Goal: Task Accomplishment & Management: Manage account settings

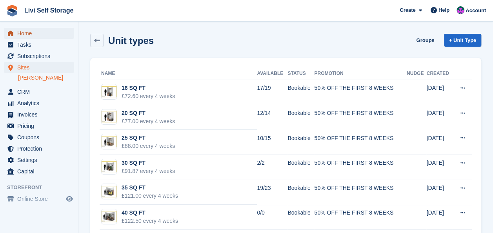
click at [29, 33] on span "Home" at bounding box center [40, 33] width 47 height 11
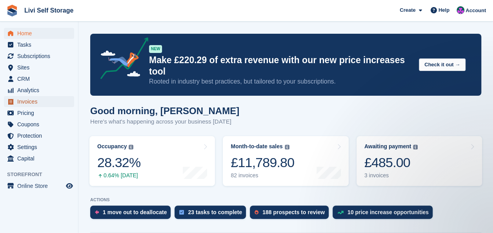
click at [35, 102] on span "Invoices" at bounding box center [40, 101] width 47 height 11
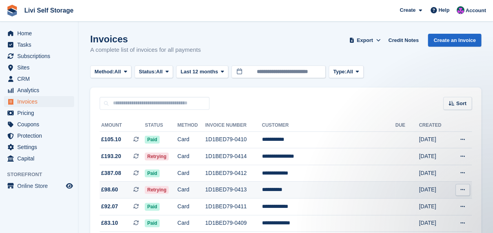
click at [239, 192] on td "1D1BED79-0413" at bounding box center [233, 190] width 56 height 17
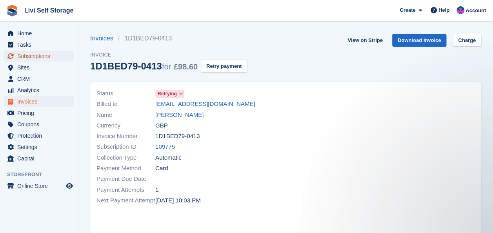
click at [24, 56] on span "Subscriptions" at bounding box center [40, 56] width 47 height 11
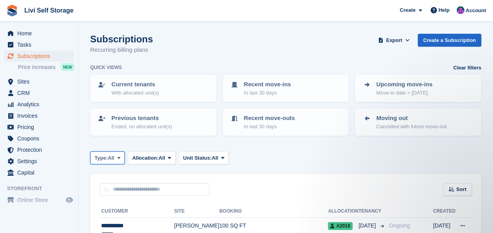
click at [118, 158] on span at bounding box center [119, 158] width 6 height 6
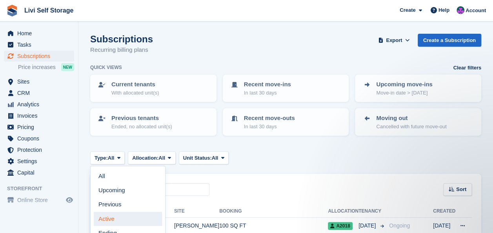
click at [107, 220] on link "Active" at bounding box center [128, 219] width 68 height 14
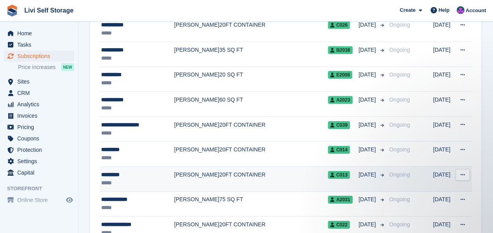
scroll to position [1264, 0]
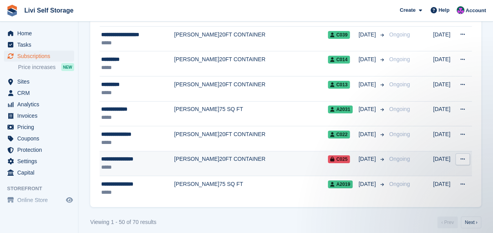
click at [131, 155] on div "**********" at bounding box center [137, 159] width 73 height 8
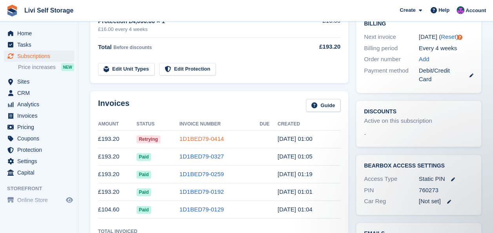
click at [191, 137] on link "1D1BED79-0414" at bounding box center [201, 138] width 44 height 7
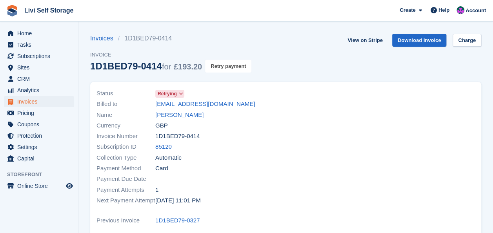
drag, startPoint x: 213, startPoint y: 65, endPoint x: 282, endPoint y: 36, distance: 74.2
click at [213, 66] on button "Retry payment" at bounding box center [228, 66] width 46 height 13
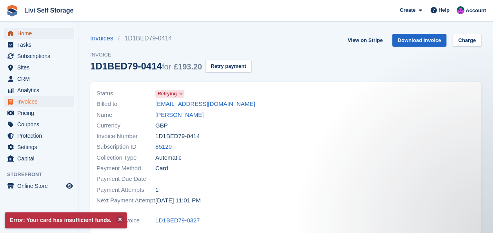
click at [30, 34] on span "Home" at bounding box center [40, 33] width 47 height 11
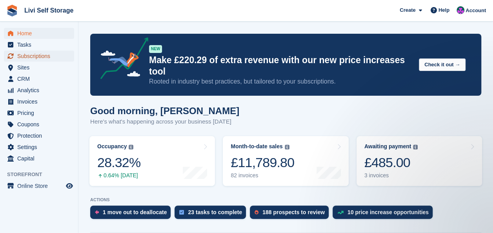
click at [42, 57] on span "Subscriptions" at bounding box center [40, 56] width 47 height 11
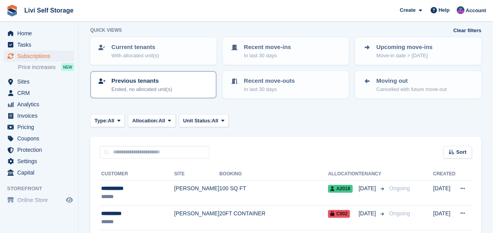
scroll to position [118, 0]
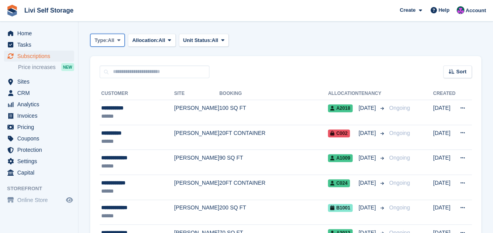
click at [118, 40] on icon at bounding box center [118, 40] width 3 height 5
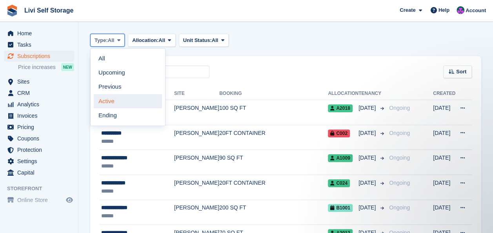
scroll to position [0, 0]
click at [108, 101] on link "Active" at bounding box center [128, 101] width 68 height 14
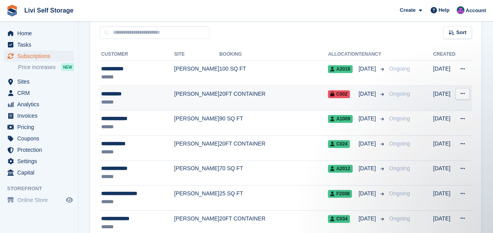
click at [228, 93] on td "20FT CONTAINER" at bounding box center [273, 98] width 109 height 25
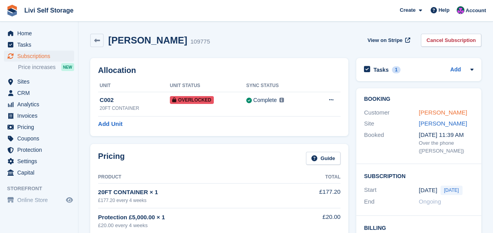
click at [427, 113] on link "[PERSON_NAME]" at bounding box center [443, 112] width 48 height 7
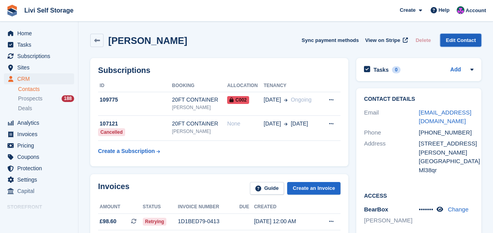
click at [457, 38] on link "Edit Contact" at bounding box center [460, 40] width 41 height 13
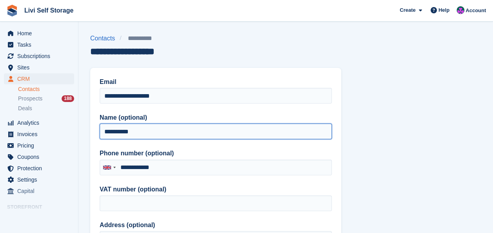
click at [118, 131] on input "**********" at bounding box center [216, 132] width 232 height 16
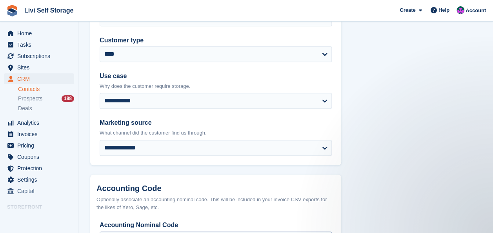
scroll to position [435, 0]
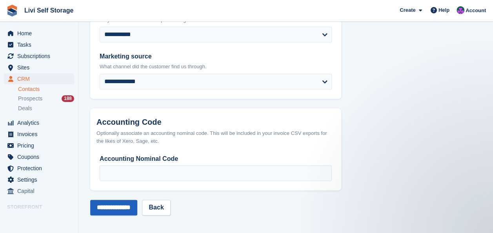
type input "**********"
click at [115, 212] on input "**********" at bounding box center [113, 208] width 47 height 16
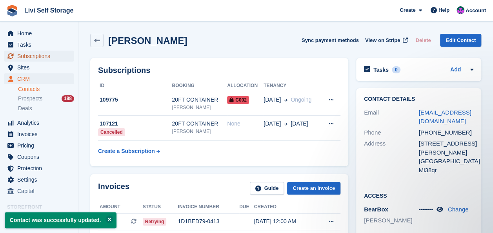
click at [29, 55] on span "Subscriptions" at bounding box center [40, 56] width 47 height 11
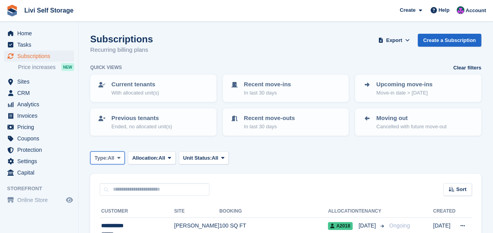
click at [118, 157] on icon at bounding box center [118, 157] width 3 height 5
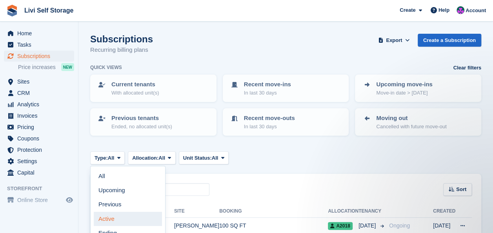
click at [103, 219] on link "Active" at bounding box center [128, 219] width 68 height 14
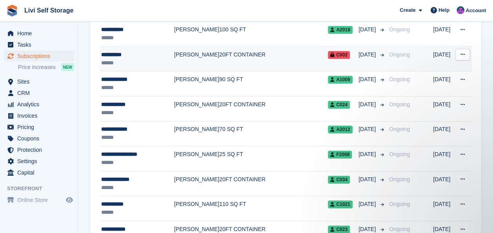
click at [235, 57] on td "20FT CONTAINER" at bounding box center [273, 58] width 109 height 25
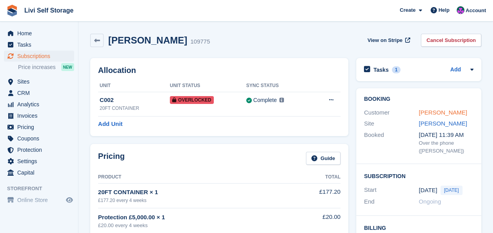
click at [439, 113] on link "John Allan" at bounding box center [443, 112] width 48 height 7
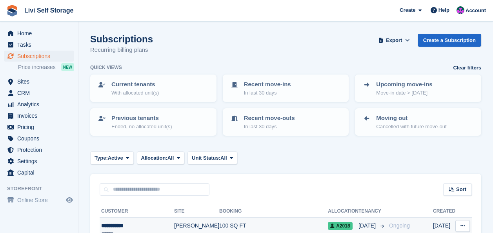
scroll to position [196, 0]
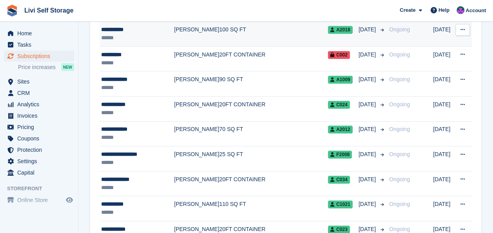
click at [219, 27] on td "100 SQ FT" at bounding box center [273, 34] width 109 height 25
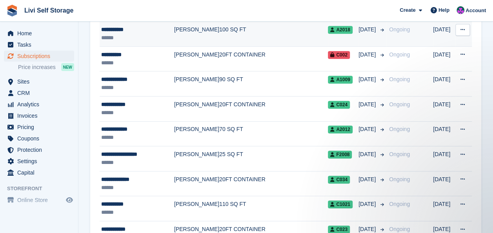
scroll to position [0, 0]
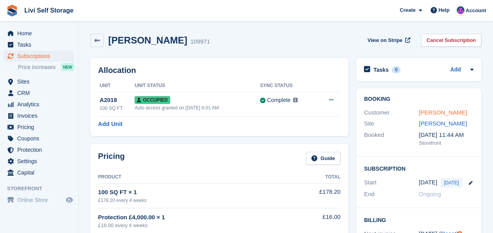
click at [437, 115] on link "[PERSON_NAME]" at bounding box center [443, 112] width 48 height 7
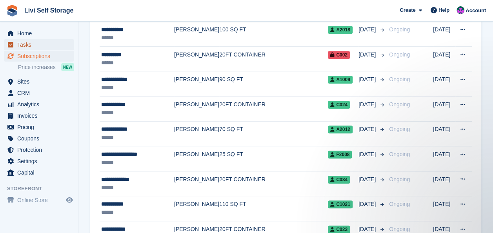
click at [20, 44] on span "Tasks" at bounding box center [40, 44] width 47 height 11
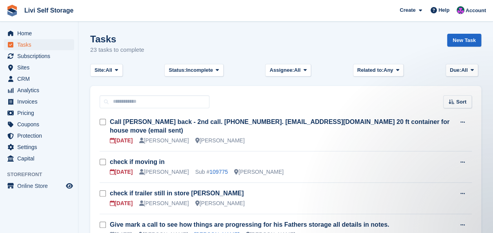
click at [162, 168] on div "[PERSON_NAME]" at bounding box center [164, 172] width 50 height 8
click at [134, 158] on link "check if moving in" at bounding box center [137, 161] width 55 height 7
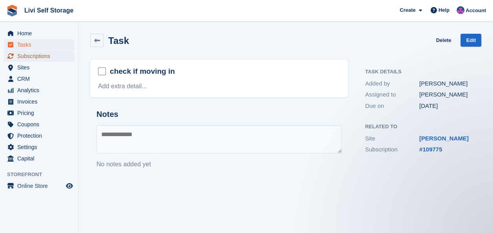
click at [38, 56] on span "Subscriptions" at bounding box center [40, 56] width 47 height 11
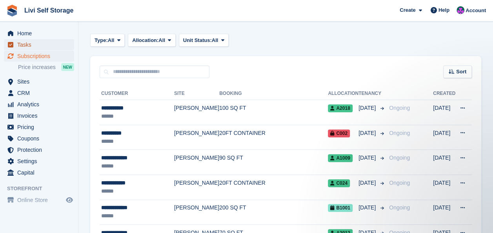
click at [26, 43] on span "Tasks" at bounding box center [40, 44] width 47 height 11
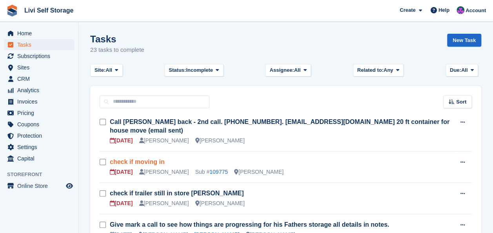
click at [142, 158] on link "check if moving in" at bounding box center [137, 161] width 55 height 7
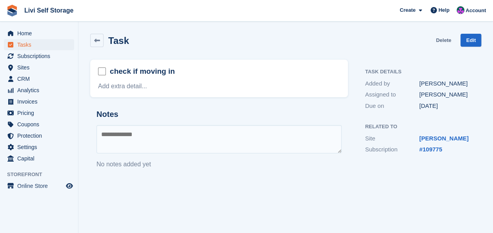
click at [447, 40] on link "Delete" at bounding box center [443, 40] width 15 height 13
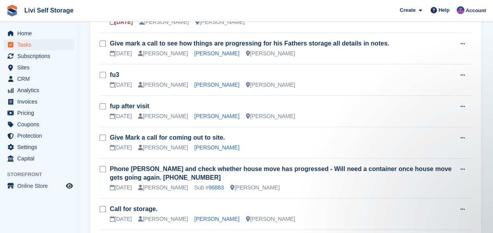
scroll to position [157, 0]
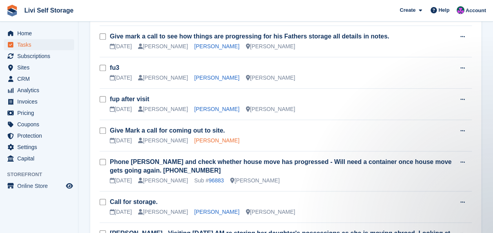
click at [203, 137] on link "Mark McKay" at bounding box center [216, 140] width 45 height 6
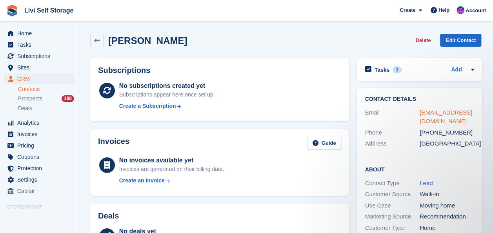
click at [445, 115] on link "mm2sgmt@yahoo.co.uk" at bounding box center [446, 117] width 53 height 16
click at [26, 80] on span "CRM" at bounding box center [40, 78] width 47 height 11
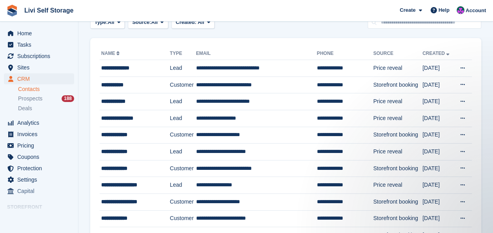
scroll to position [30, 0]
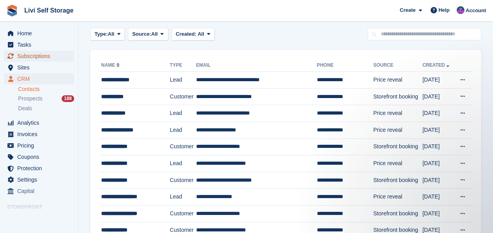
click at [30, 57] on span "Subscriptions" at bounding box center [40, 56] width 47 height 11
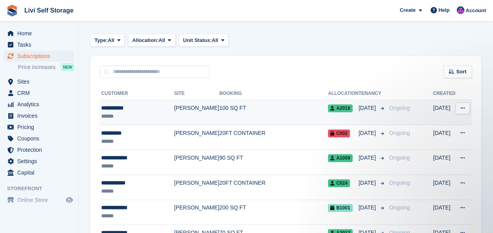
click at [219, 107] on td "100 SQ FT" at bounding box center [273, 112] width 109 height 25
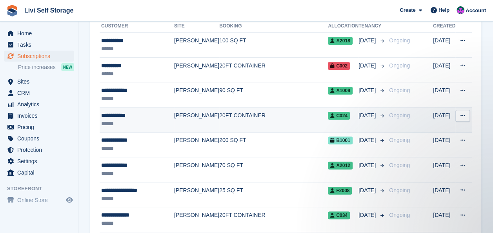
scroll to position [196, 0]
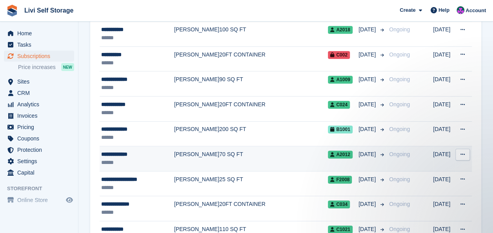
click at [121, 155] on div "**********" at bounding box center [137, 154] width 73 height 8
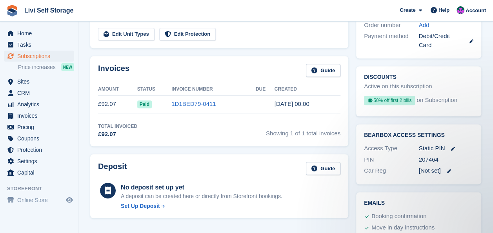
scroll to position [235, 0]
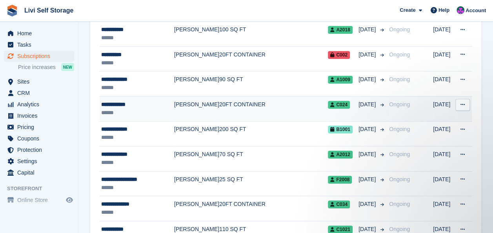
click at [123, 103] on div "**********" at bounding box center [137, 104] width 73 height 8
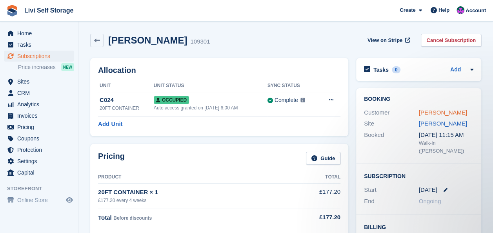
click at [444, 111] on link "Michael Meng" at bounding box center [443, 112] width 48 height 7
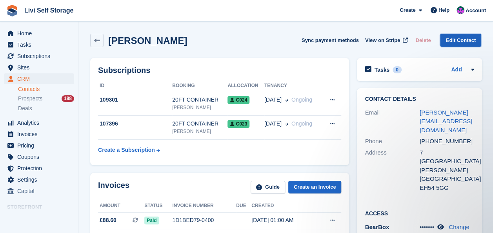
click at [456, 42] on link "Edit Contact" at bounding box center [460, 40] width 41 height 13
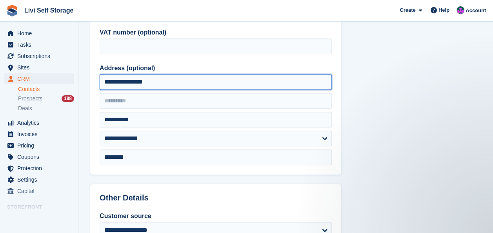
click at [109, 82] on input "**********" at bounding box center [216, 82] width 232 height 16
click at [136, 81] on input "**********" at bounding box center [216, 82] width 232 height 16
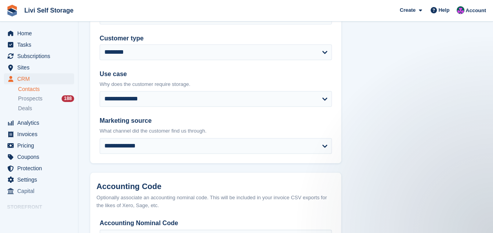
scroll to position [435, 0]
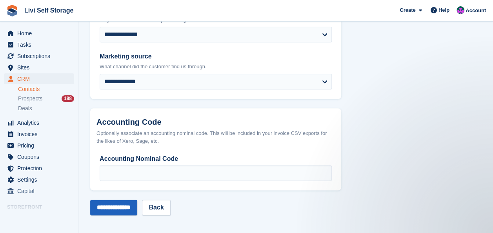
type input "**********"
click at [117, 207] on input "**********" at bounding box center [113, 208] width 47 height 16
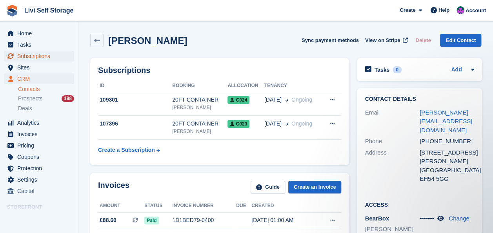
click at [22, 56] on span "Subscriptions" at bounding box center [40, 56] width 47 height 11
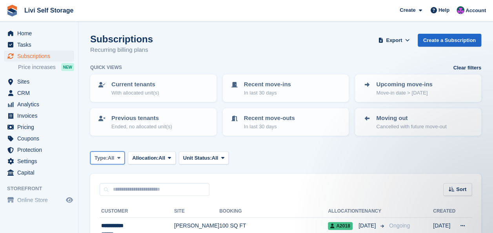
click at [120, 156] on icon at bounding box center [118, 157] width 3 height 5
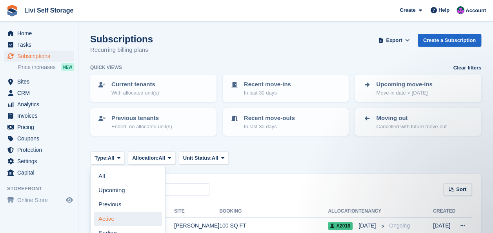
click at [110, 218] on link "Active" at bounding box center [128, 219] width 68 height 14
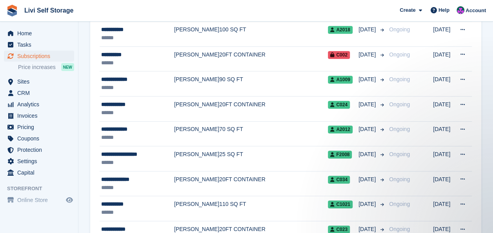
scroll to position [118, 0]
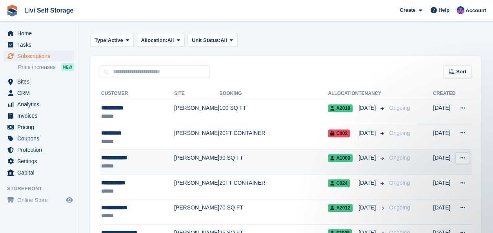
click at [125, 156] on div "**********" at bounding box center [137, 158] width 73 height 8
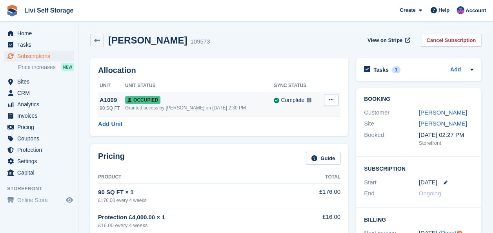
click at [108, 102] on div "A1009" at bounding box center [112, 100] width 25 height 9
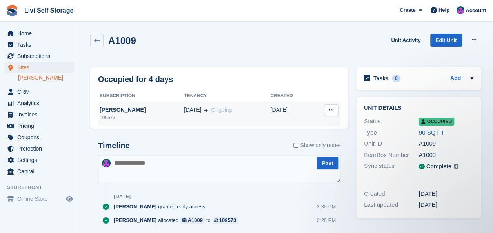
click at [116, 111] on div "[PERSON_NAME]" at bounding box center [141, 110] width 86 height 8
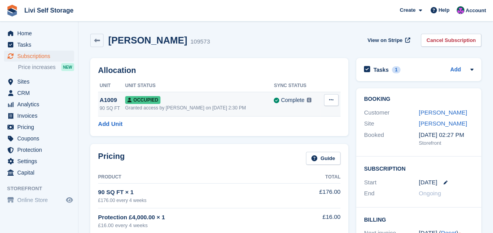
click at [107, 97] on div "A1009" at bounding box center [112, 100] width 25 height 9
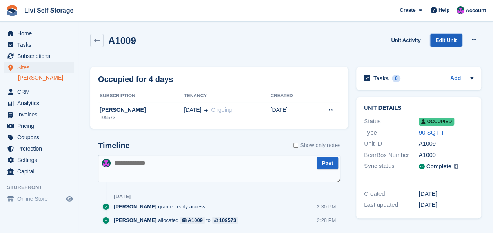
click at [441, 40] on link "Edit Unit" at bounding box center [446, 40] width 32 height 13
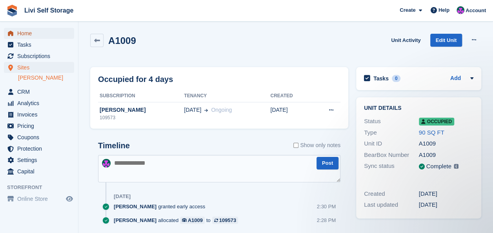
click at [19, 34] on span "Home" at bounding box center [40, 33] width 47 height 11
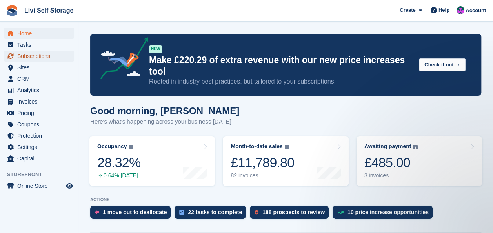
click at [32, 59] on span "Subscriptions" at bounding box center [40, 56] width 47 height 11
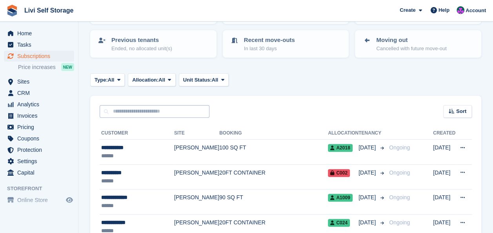
scroll to position [78, 0]
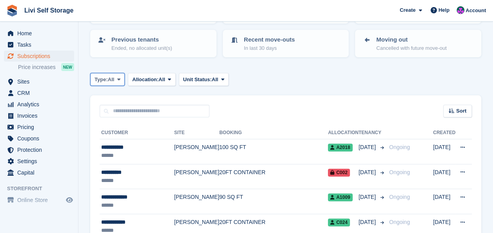
click at [122, 76] on span at bounding box center [119, 79] width 6 height 6
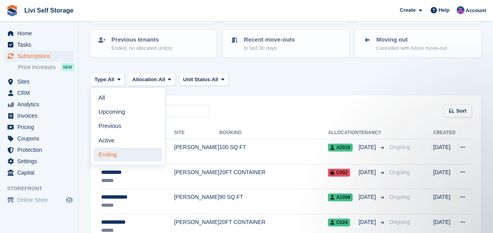
click at [107, 156] on link "Ending" at bounding box center [128, 154] width 68 height 14
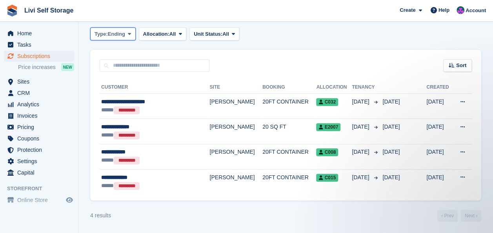
click at [129, 33] on icon at bounding box center [129, 33] width 3 height 5
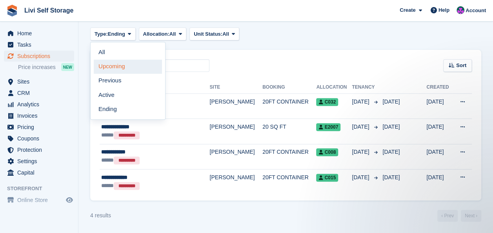
click at [104, 66] on link "Upcoming" at bounding box center [128, 67] width 68 height 14
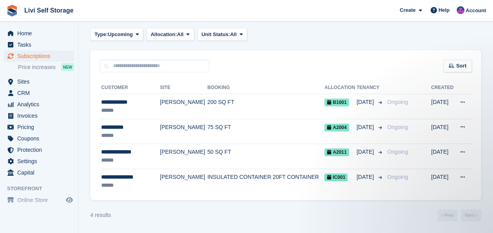
scroll to position [123, 0]
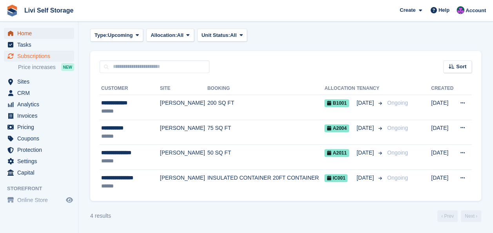
click at [16, 34] on link "Home" at bounding box center [39, 33] width 70 height 11
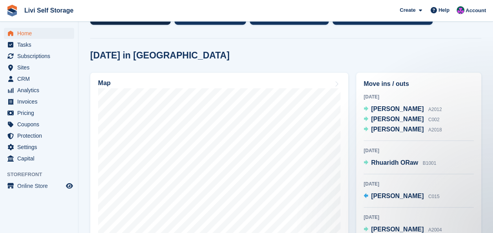
scroll to position [196, 0]
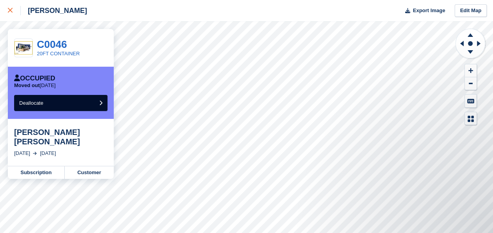
click at [10, 12] on icon at bounding box center [10, 10] width 5 height 5
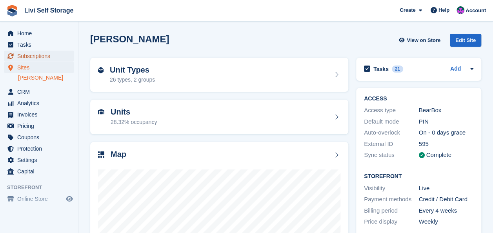
click at [22, 57] on span "Subscriptions" at bounding box center [40, 56] width 47 height 11
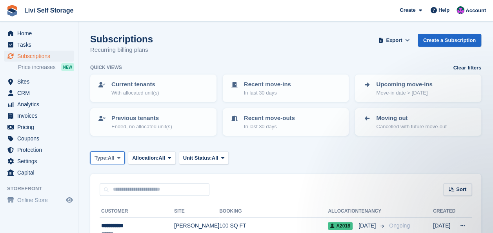
click at [120, 156] on icon at bounding box center [118, 157] width 3 height 5
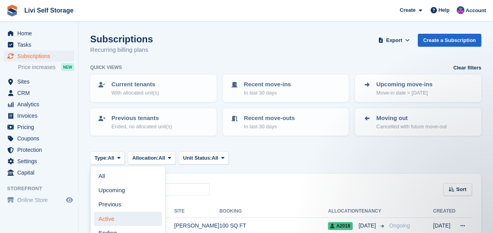
click at [101, 215] on link "Active" at bounding box center [128, 219] width 68 height 14
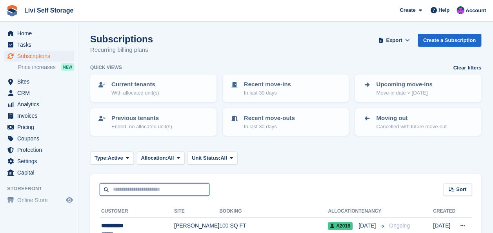
click at [125, 188] on input "text" at bounding box center [155, 189] width 110 height 13
type input "****"
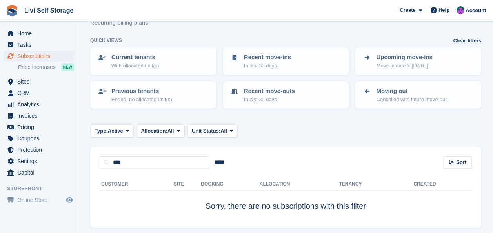
scroll to position [39, 0]
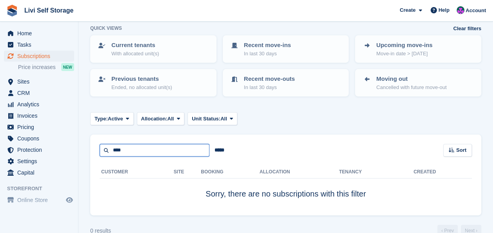
drag, startPoint x: 126, startPoint y: 152, endPoint x: 111, endPoint y: 151, distance: 15.3
click at [113, 151] on input "****" at bounding box center [155, 150] width 110 height 13
type input "****"
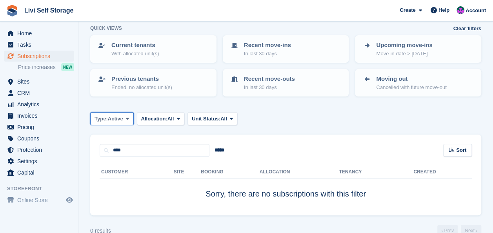
click at [128, 117] on icon at bounding box center [127, 118] width 3 height 5
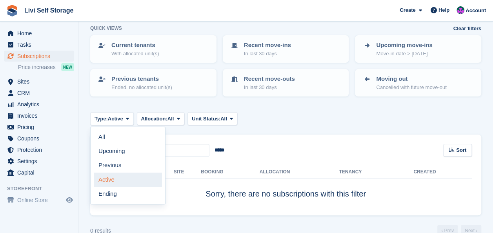
click at [106, 181] on link "Active" at bounding box center [128, 180] width 68 height 14
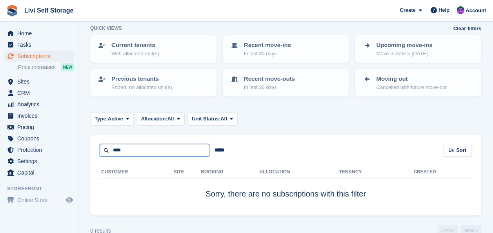
drag, startPoint x: 126, startPoint y: 152, endPoint x: 88, endPoint y: 147, distance: 37.9
click at [89, 147] on section "Subscriptions Recurring billing plans Export Export Subscriptions Export a CSV …" at bounding box center [285, 104] width 415 height 287
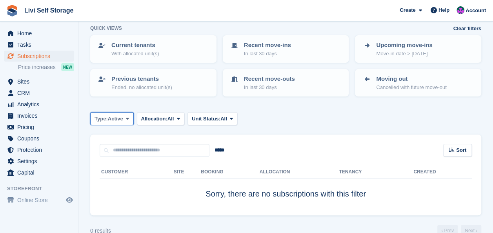
click at [129, 117] on icon at bounding box center [127, 118] width 3 height 5
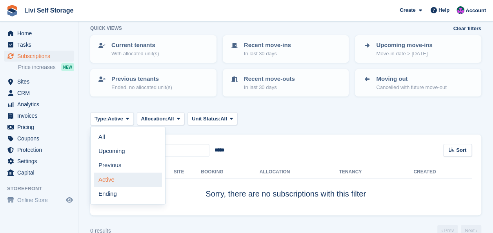
click at [112, 180] on link "Active" at bounding box center [128, 180] width 68 height 14
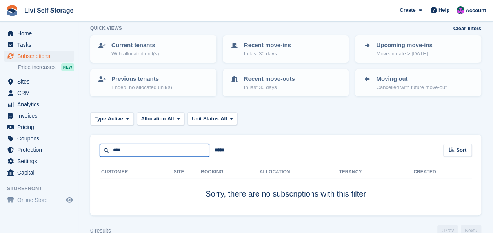
drag, startPoint x: 126, startPoint y: 151, endPoint x: 101, endPoint y: 148, distance: 24.5
click at [102, 149] on input "****" at bounding box center [155, 150] width 110 height 13
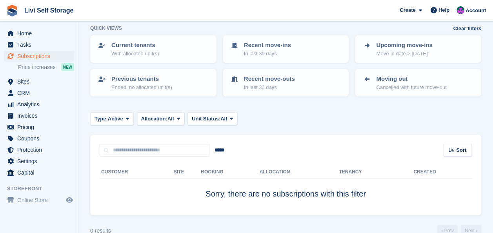
click at [150, 200] on td "Sorry, there are no subscriptions with this filter" at bounding box center [286, 193] width 372 height 31
click at [38, 57] on span "Subscriptions" at bounding box center [40, 56] width 47 height 11
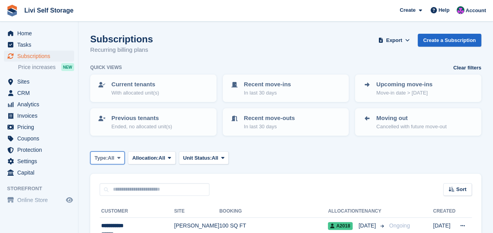
click at [120, 159] on icon at bounding box center [118, 157] width 3 height 5
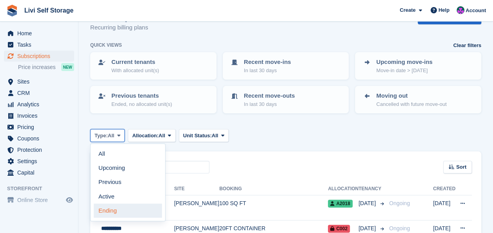
scroll to position [39, 0]
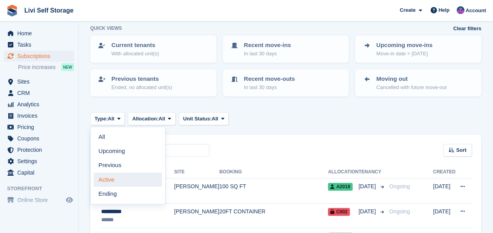
click at [107, 180] on link "Active" at bounding box center [128, 180] width 68 height 14
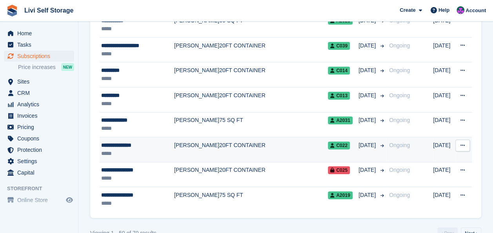
scroll to position [1264, 0]
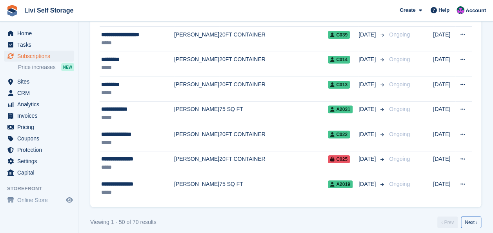
click at [467, 217] on link "Next ›" at bounding box center [471, 223] width 20 height 12
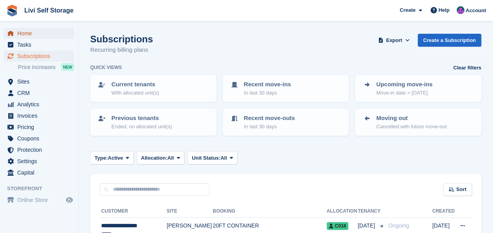
click at [25, 35] on span "Home" at bounding box center [40, 33] width 47 height 11
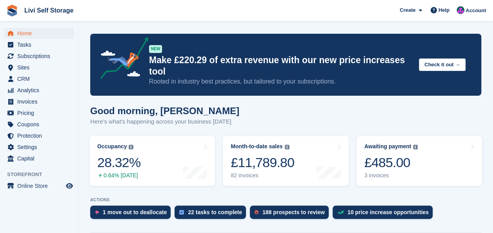
click at [385, 155] on div "£485.00" at bounding box center [391, 163] width 54 height 16
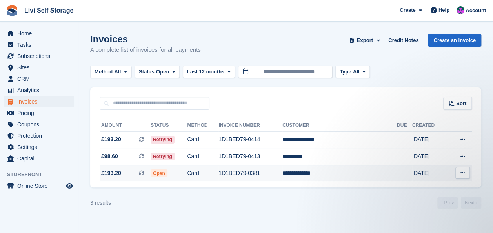
click at [113, 173] on span "£193.20" at bounding box center [111, 173] width 20 height 8
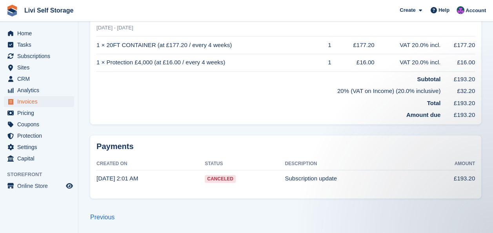
drag, startPoint x: 231, startPoint y: 178, endPoint x: 183, endPoint y: 213, distance: 59.7
click at [183, 213] on div "Previous" at bounding box center [285, 217] width 391 height 9
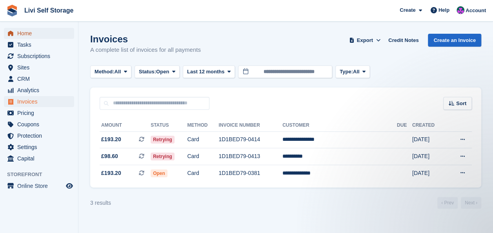
click at [27, 31] on span "Home" at bounding box center [40, 33] width 47 height 11
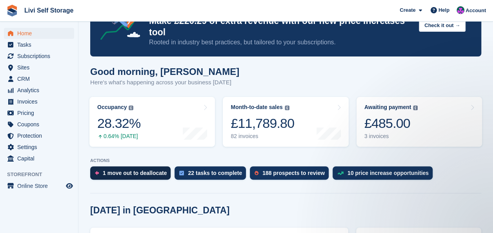
click at [126, 170] on div "1 move out to deallocate" at bounding box center [135, 173] width 64 height 6
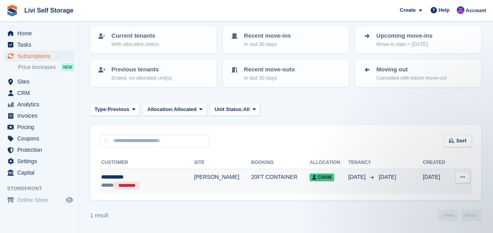
click at [460, 177] on icon at bounding box center [462, 177] width 4 height 5
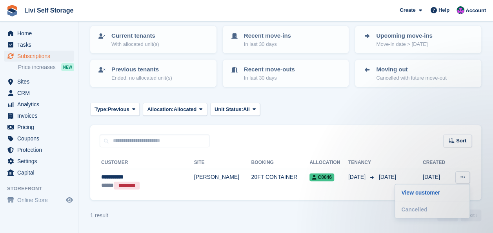
drag, startPoint x: 299, startPoint y: 217, endPoint x: 298, endPoint y: 211, distance: 6.3
click at [298, 217] on div "1 result ‹ Prev Next ›" at bounding box center [285, 215] width 391 height 12
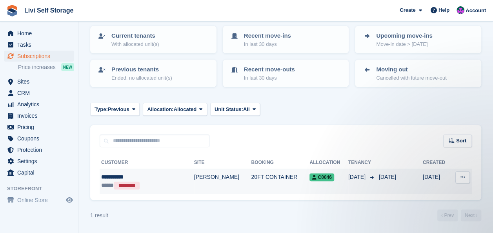
click at [309, 176] on span "C0046" at bounding box center [321, 177] width 24 height 8
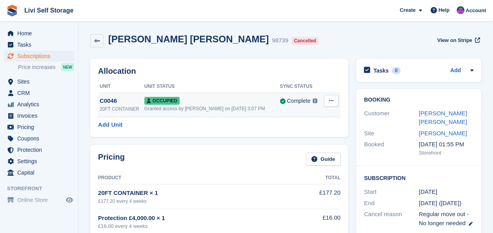
click at [330, 99] on icon at bounding box center [331, 100] width 4 height 5
click at [235, 173] on th "Product" at bounding box center [190, 178] width 184 height 13
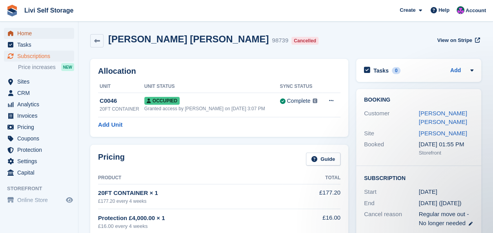
click at [25, 34] on span "Home" at bounding box center [40, 33] width 47 height 11
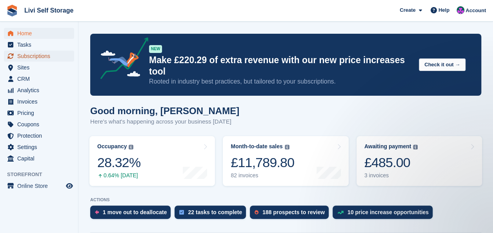
click at [24, 56] on span "Subscriptions" at bounding box center [40, 56] width 47 height 11
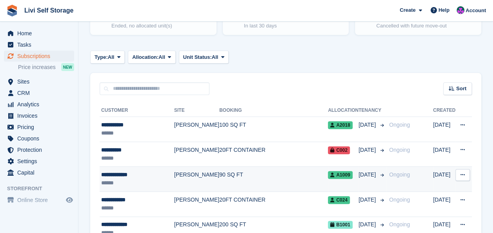
scroll to position [157, 0]
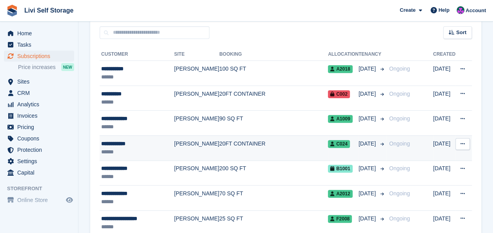
click at [126, 144] on div "**********" at bounding box center [137, 144] width 73 height 8
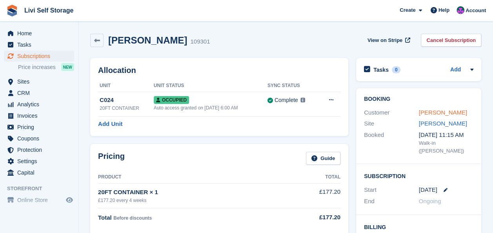
click at [440, 113] on link "Michael Meng" at bounding box center [443, 112] width 48 height 7
